Goal: Task Accomplishment & Management: Manage account settings

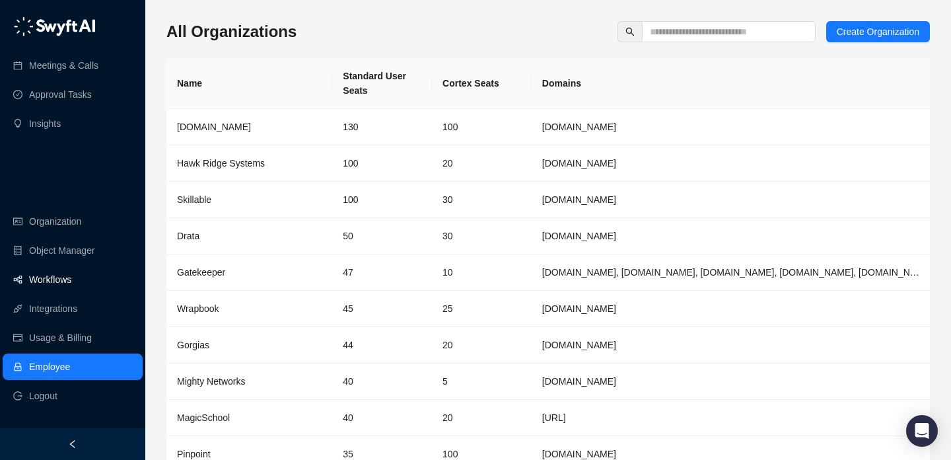
click at [71, 288] on link "Workflows" at bounding box center [50, 279] width 42 height 26
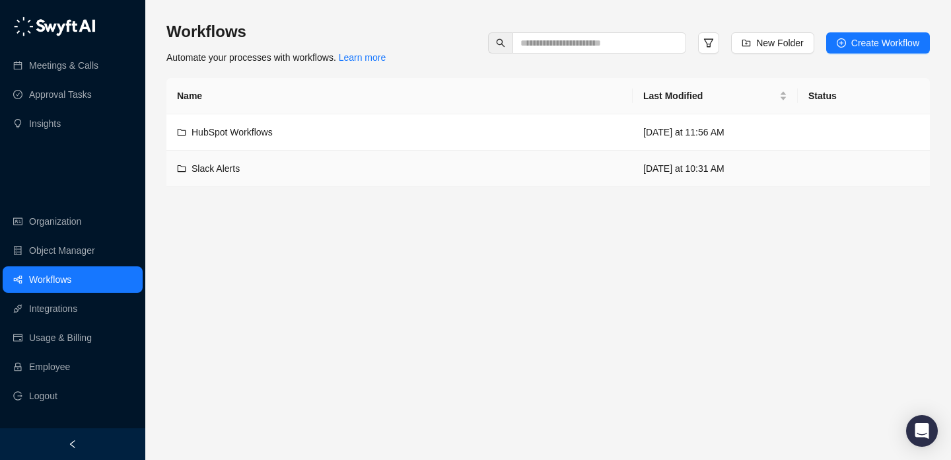
click at [322, 182] on td "Slack Alerts" at bounding box center [399, 169] width 466 height 36
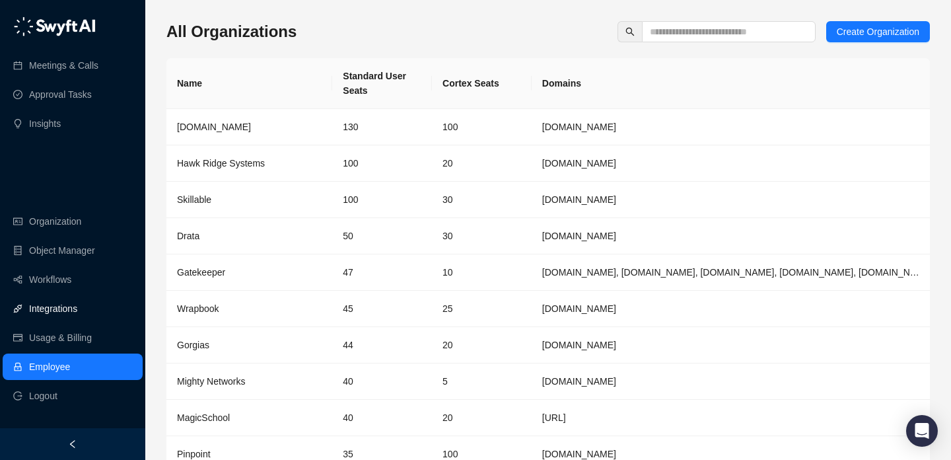
click at [77, 308] on link "Integrations" at bounding box center [53, 308] width 48 height 26
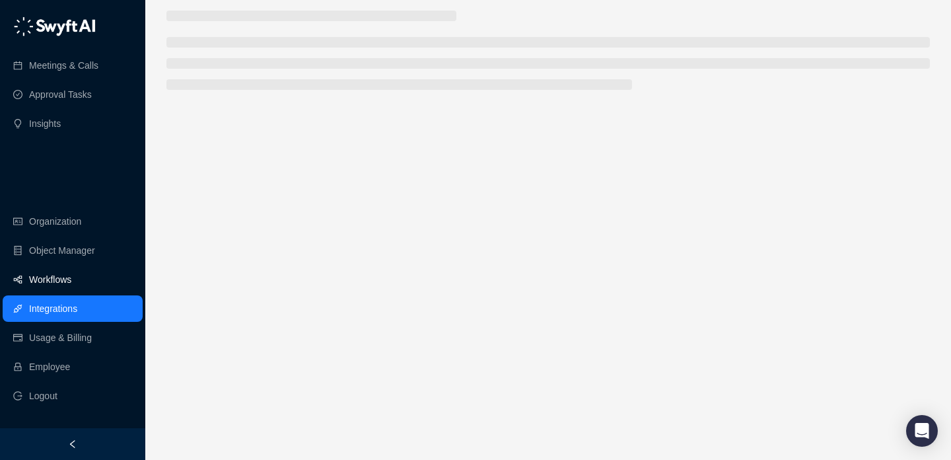
click at [71, 281] on link "Workflows" at bounding box center [50, 279] width 42 height 26
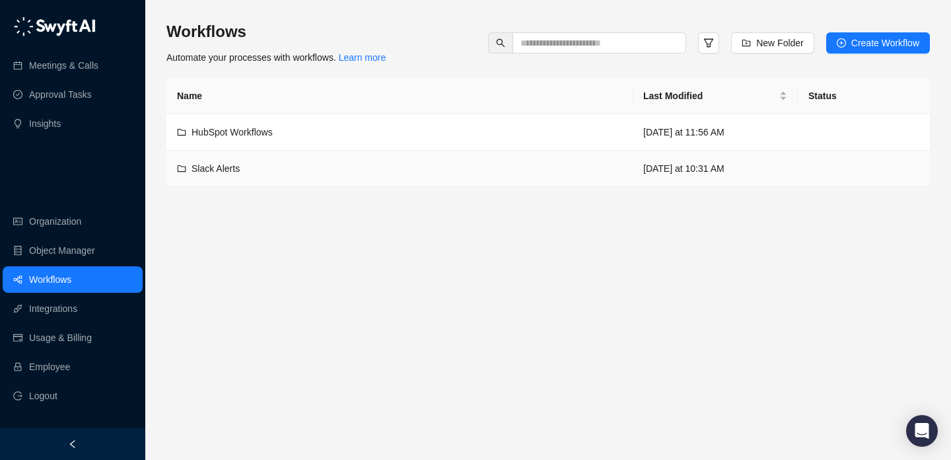
click at [295, 176] on td "Slack Alerts" at bounding box center [399, 169] width 466 height 36
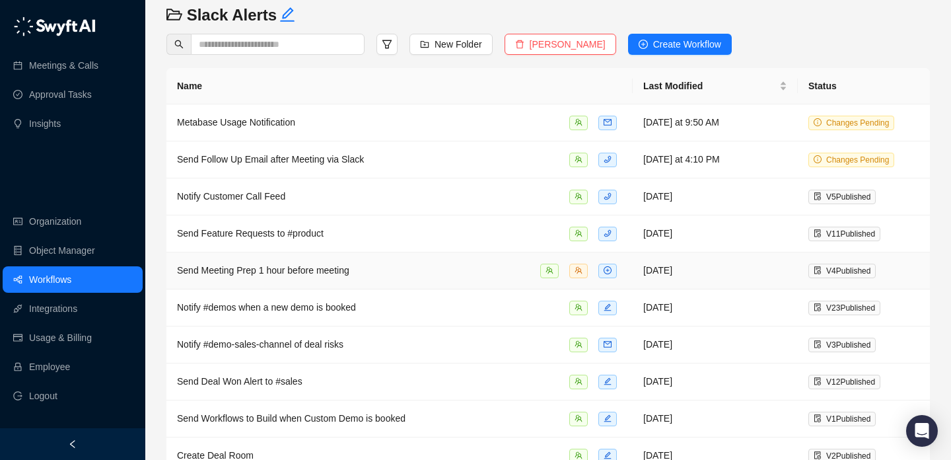
scroll to position [81, 0]
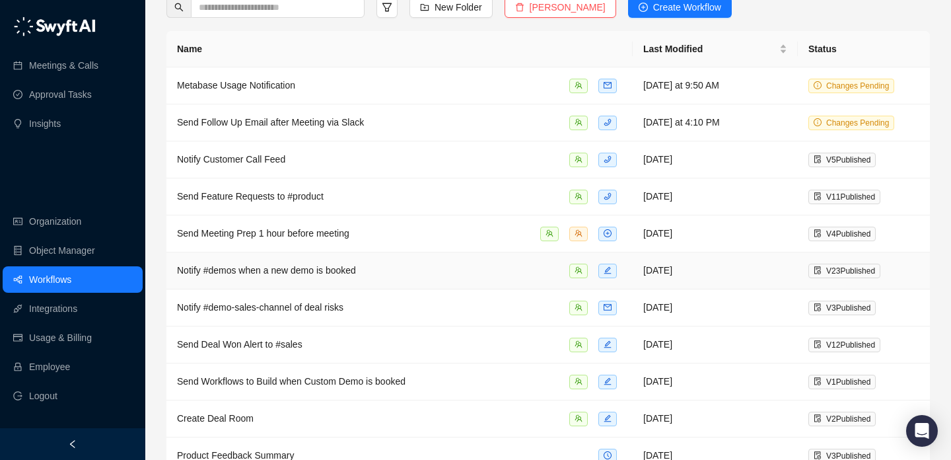
click at [433, 268] on div "Notify #demos when a new demo is booked" at bounding box center [399, 270] width 445 height 15
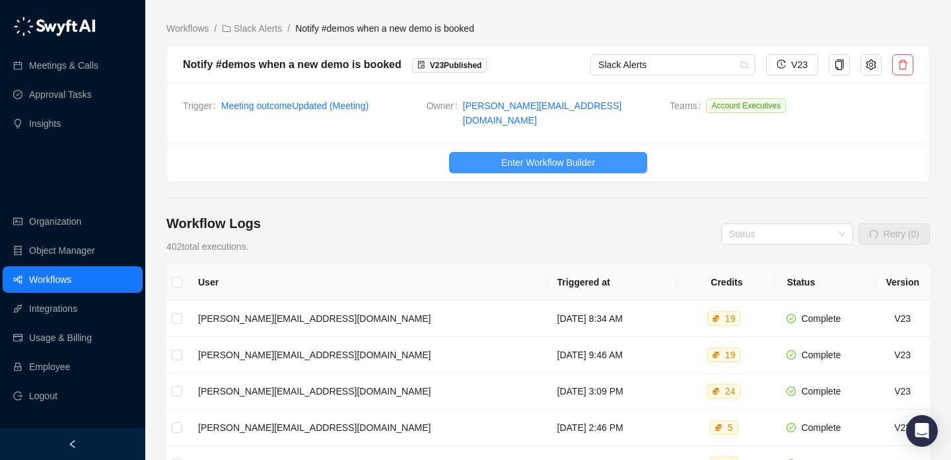
click at [522, 157] on span "Enter Workflow Builder" at bounding box center [548, 162] width 94 height 15
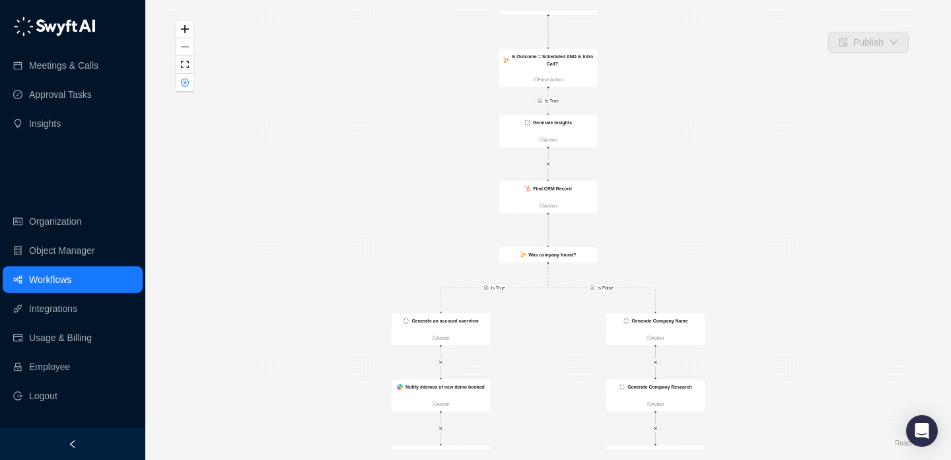
drag, startPoint x: 454, startPoint y: 158, endPoint x: 443, endPoint y: 293, distance: 135.1
click at [443, 293] on div "Is True Is True Is False CRM Record Updated Action Send Summary to Thread Actio…" at bounding box center [547, 230] width 763 height 438
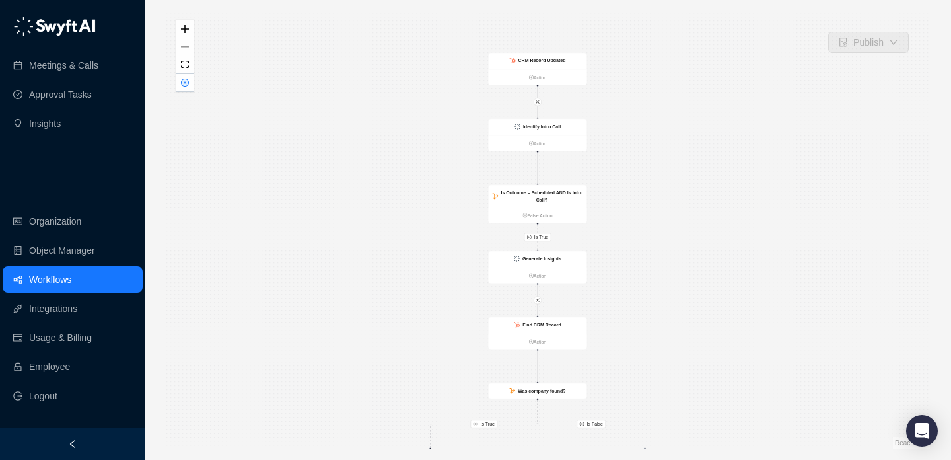
drag, startPoint x: 468, startPoint y: 144, endPoint x: 456, endPoint y: 209, distance: 65.8
click at [456, 209] on div "Is True Is True Is False CRM Record Updated Action Send Summary to Thread Actio…" at bounding box center [547, 230] width 763 height 438
click at [518, 128] on div "CRM Record Updated" at bounding box center [526, 125] width 98 height 17
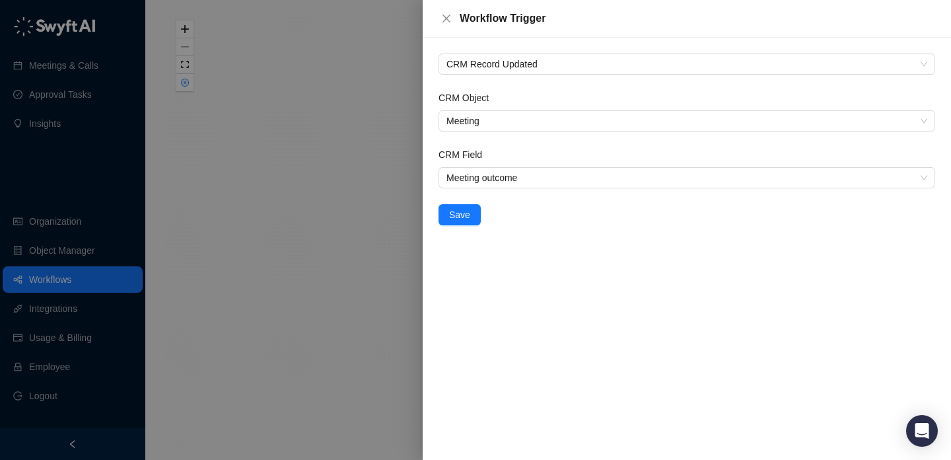
click at [345, 120] on div at bounding box center [475, 230] width 951 height 460
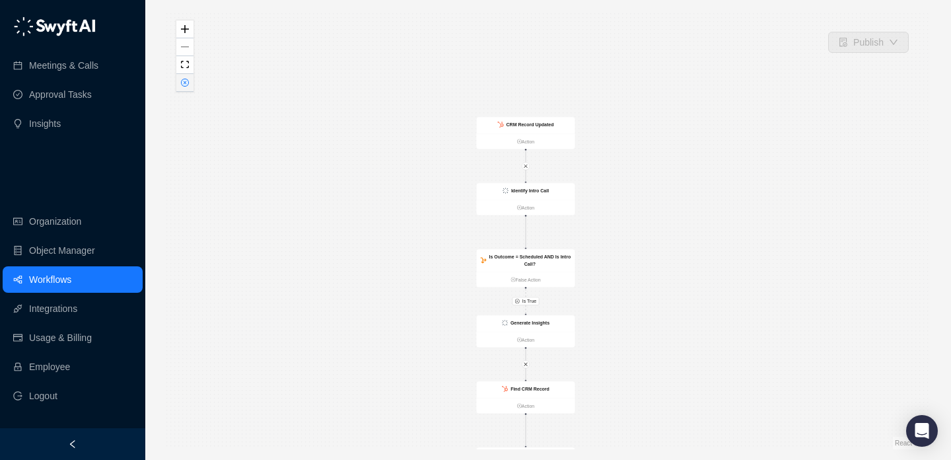
click at [192, 81] on button "button" at bounding box center [184, 83] width 17 height 18
